Goal: Task Accomplishment & Management: Manage account settings

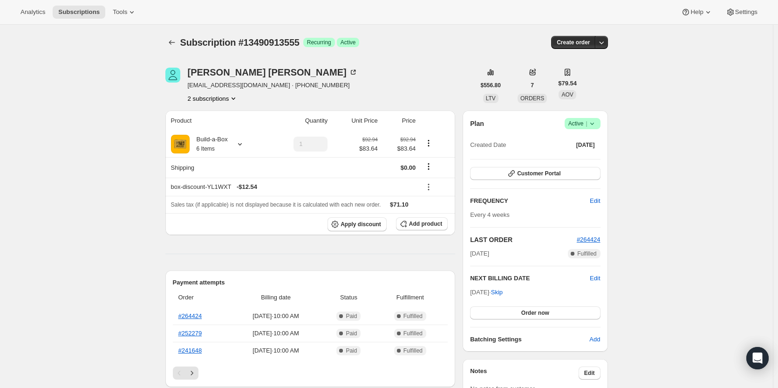
click at [597, 124] on icon at bounding box center [592, 123] width 9 height 9
click at [598, 159] on span "Cancel subscription" at bounding box center [585, 157] width 53 height 7
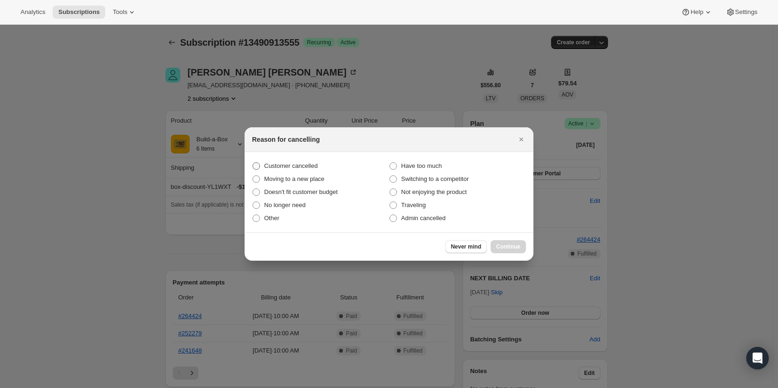
click at [302, 170] on span "Customer cancelled" at bounding box center [291, 165] width 54 height 9
click at [253, 163] on input "Customer cancelled" at bounding box center [253, 162] width 0 height 0
radio input "true"
click at [503, 246] on span "Continue" at bounding box center [508, 246] width 24 height 7
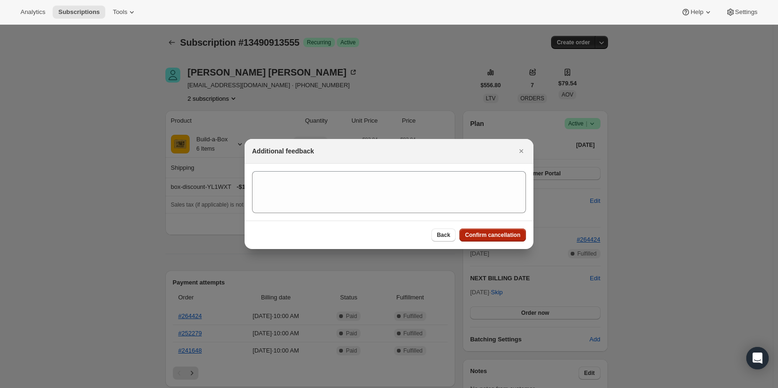
click at [504, 232] on span "Confirm cancellation" at bounding box center [492, 234] width 55 height 7
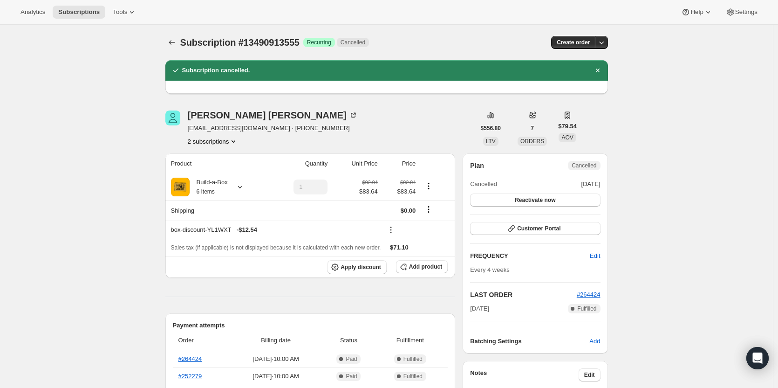
click at [220, 143] on button "2 subscriptions" at bounding box center [213, 141] width 51 height 9
click at [224, 174] on span "13792444691" at bounding box center [215, 174] width 65 height 9
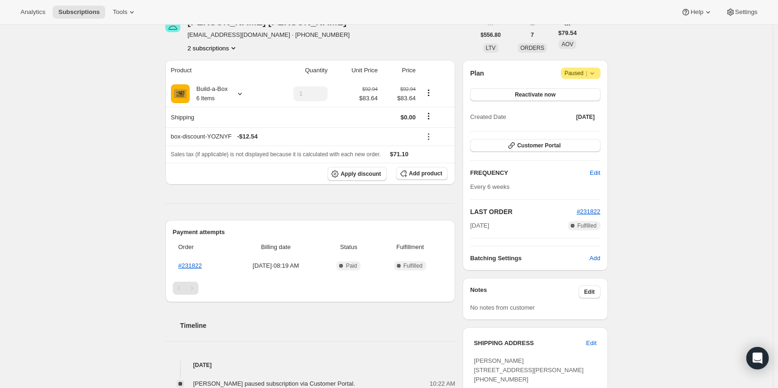
scroll to position [47, 0]
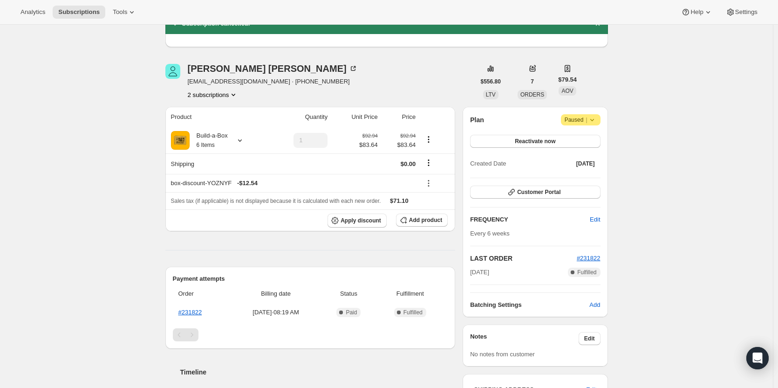
click at [584, 120] on span "Paused |" at bounding box center [581, 119] width 32 height 9
click at [594, 134] on span "Cancel subscription" at bounding box center [584, 138] width 53 height 9
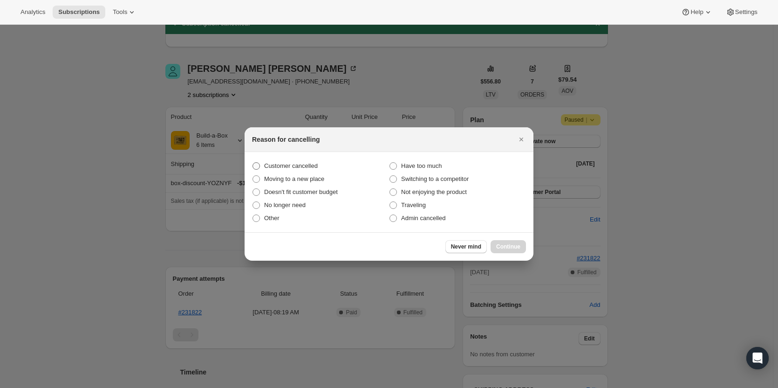
click at [290, 165] on span "Customer cancelled" at bounding box center [291, 165] width 54 height 7
click at [253, 163] on input "Customer cancelled" at bounding box center [253, 162] width 0 height 0
radio input "true"
click at [513, 249] on span "Continue" at bounding box center [508, 246] width 24 height 7
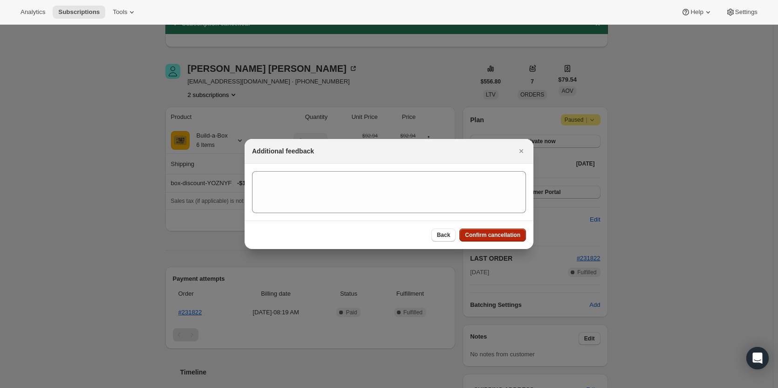
click at [505, 230] on button "Confirm cancellation" at bounding box center [493, 234] width 67 height 13
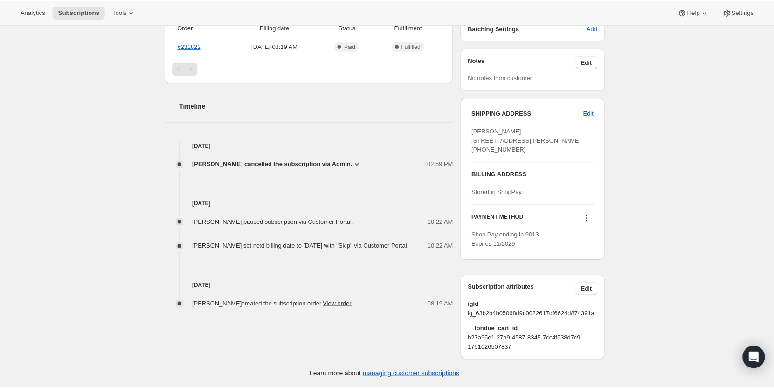
scroll to position [373, 0]
